Goal: Task Accomplishment & Management: Use online tool/utility

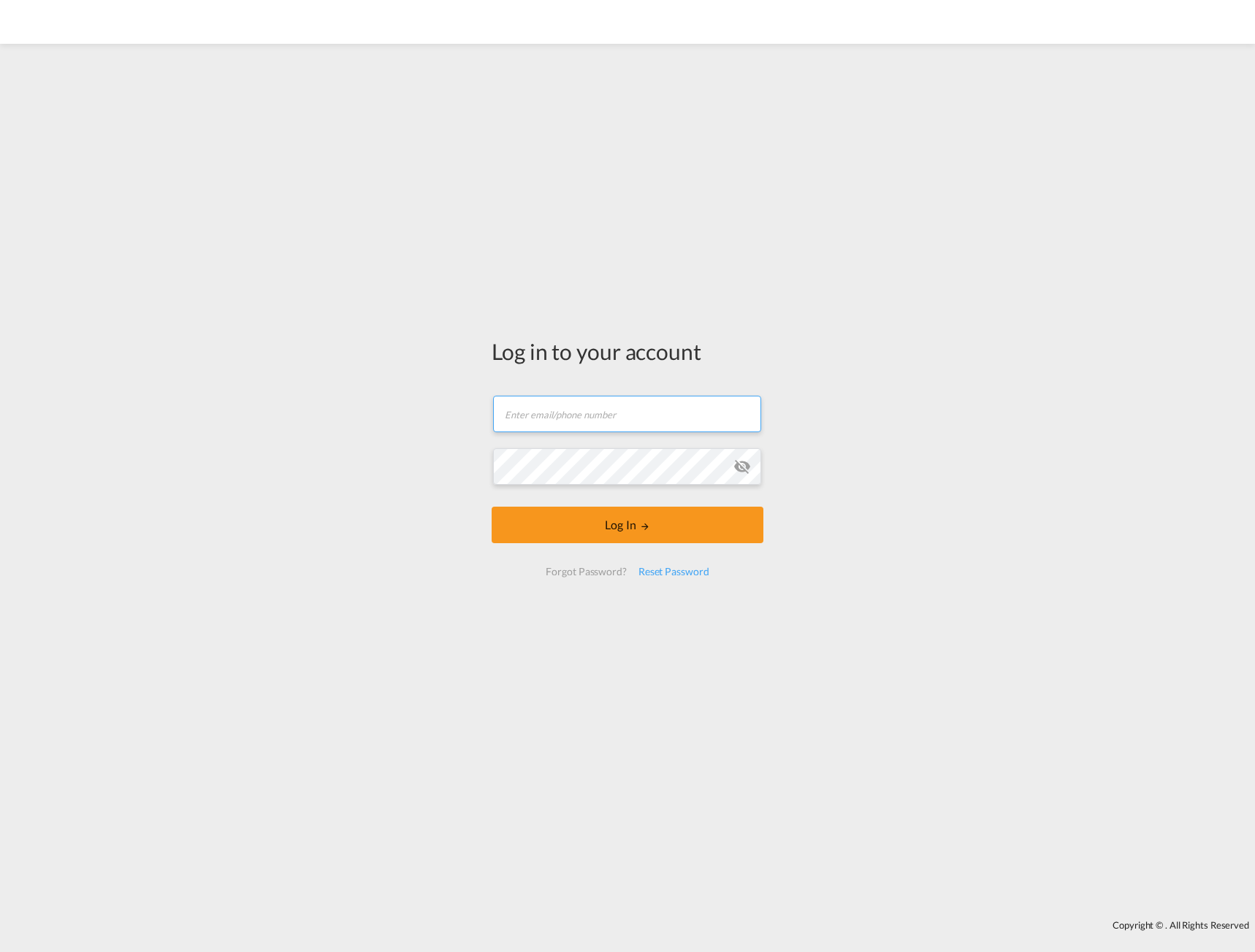
click at [597, 423] on input "text" at bounding box center [627, 414] width 269 height 36
type input "[EMAIL_ADDRESS][DOMAIN_NAME]"
click at [745, 464] on md-icon "icon-eye-off" at bounding box center [743, 467] width 18 height 18
click at [648, 532] on button "Log In" at bounding box center [628, 524] width 271 height 36
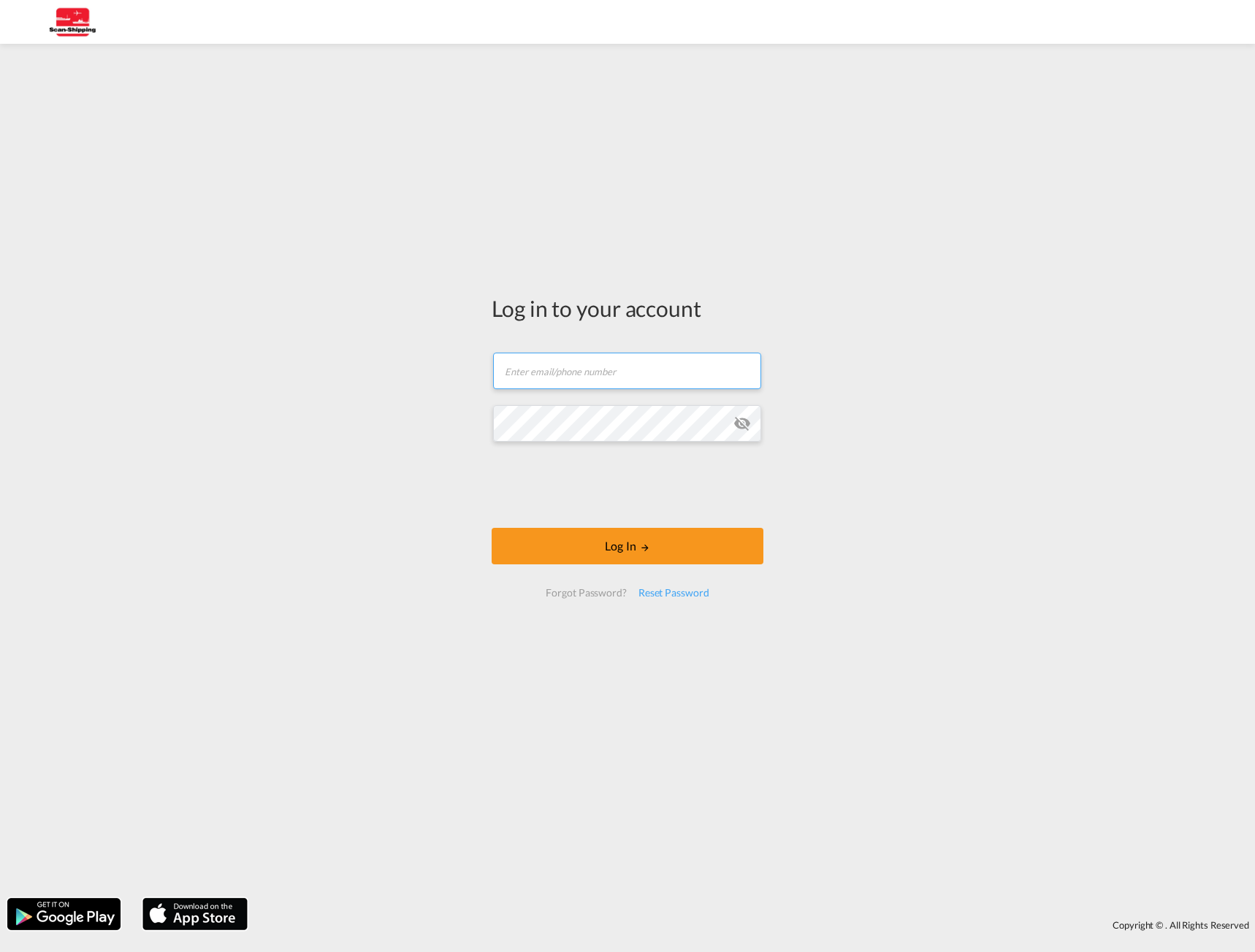
click at [586, 367] on input "text" at bounding box center [627, 371] width 269 height 36
type input "[EMAIL_ADDRESS][DOMAIN_NAME]"
click at [750, 419] on md-icon "icon-eye-off" at bounding box center [743, 424] width 18 height 18
click at [650, 541] on button "Log In" at bounding box center [628, 546] width 271 height 36
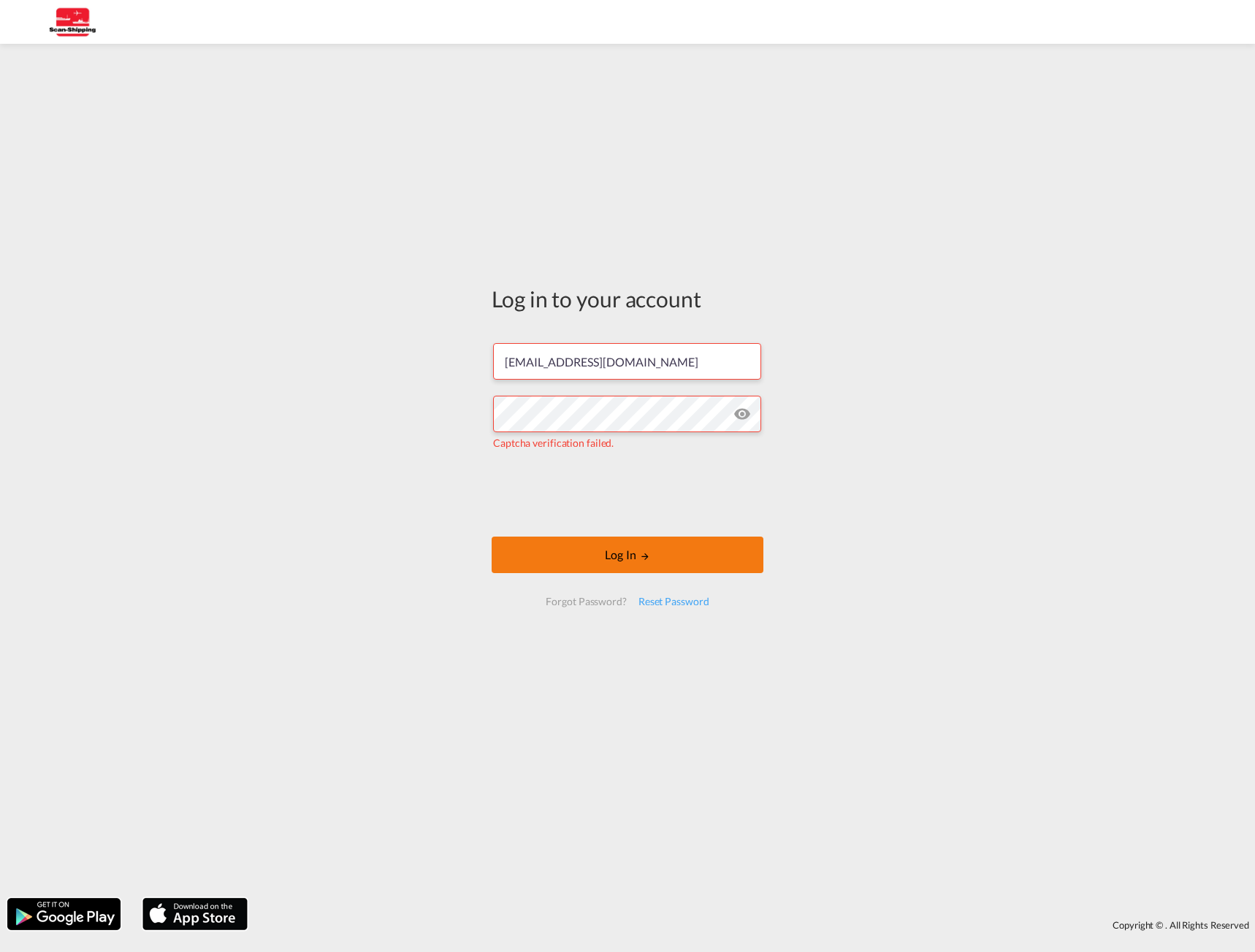
click at [613, 551] on button "Log In" at bounding box center [628, 555] width 271 height 36
